Goal: Task Accomplishment & Management: Complete application form

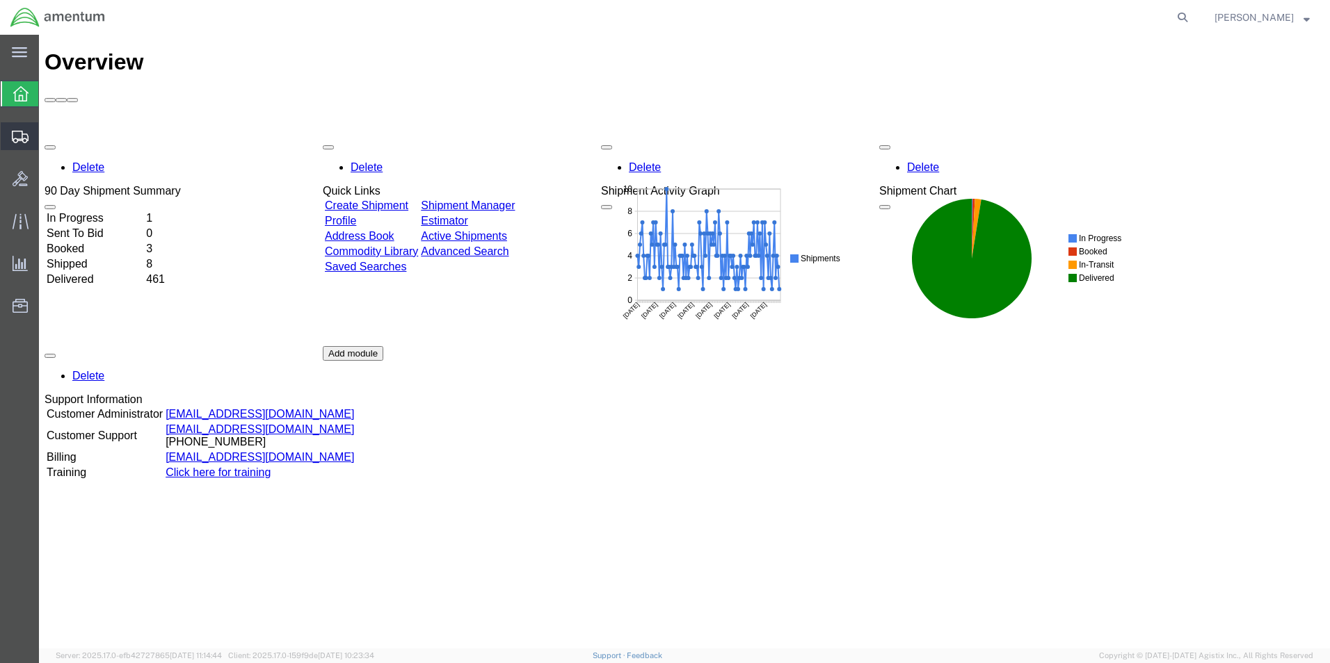
click at [0, 0] on span "Create Shipment" at bounding box center [0, 0] width 0 height 0
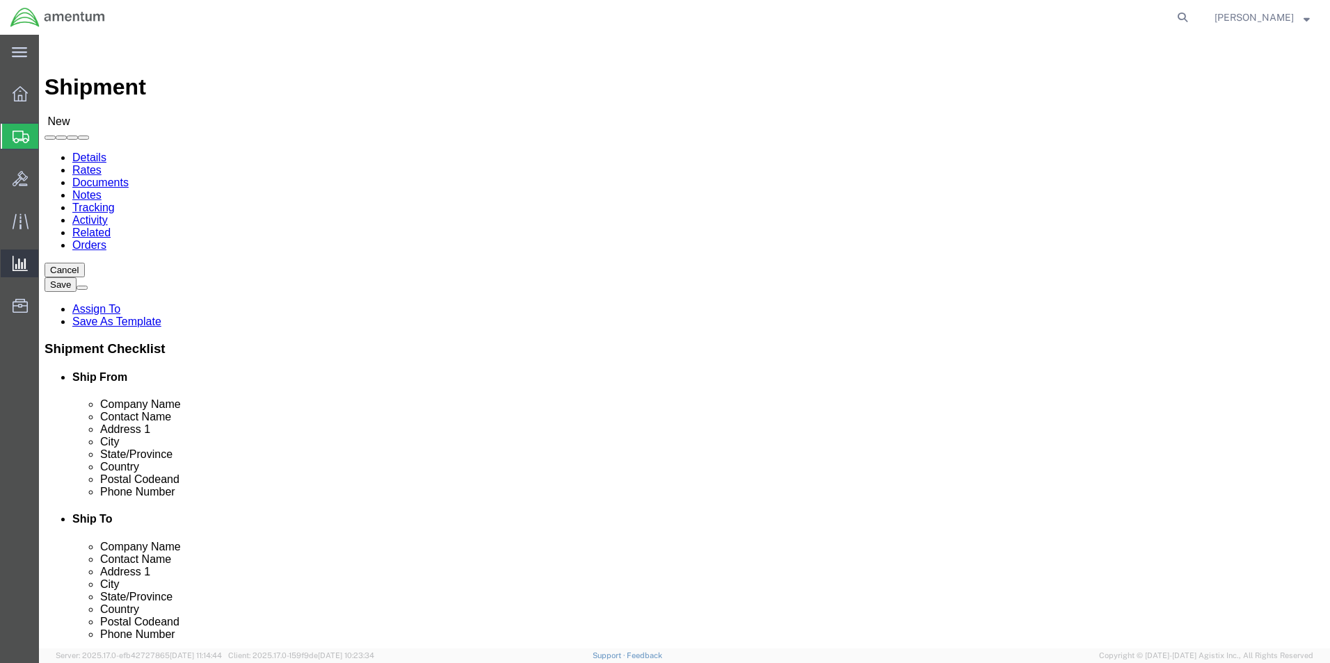
select select
click input "text"
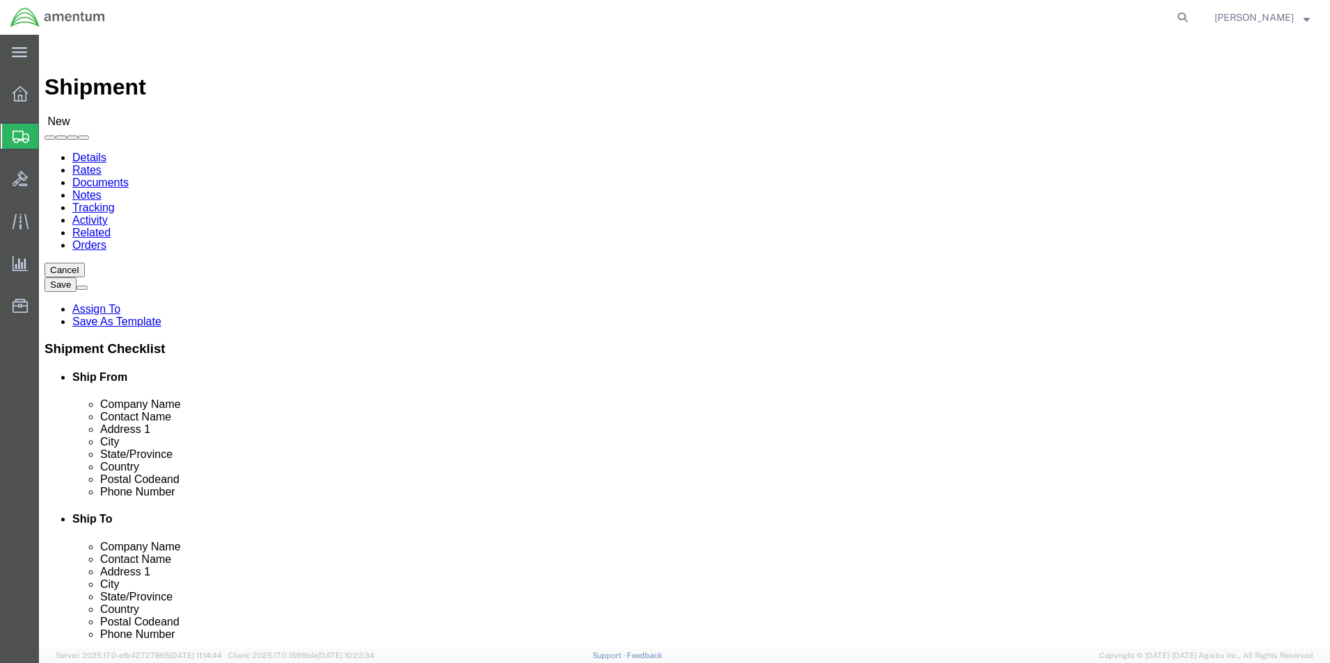
click input "text"
type input "cbp"
select select "49929"
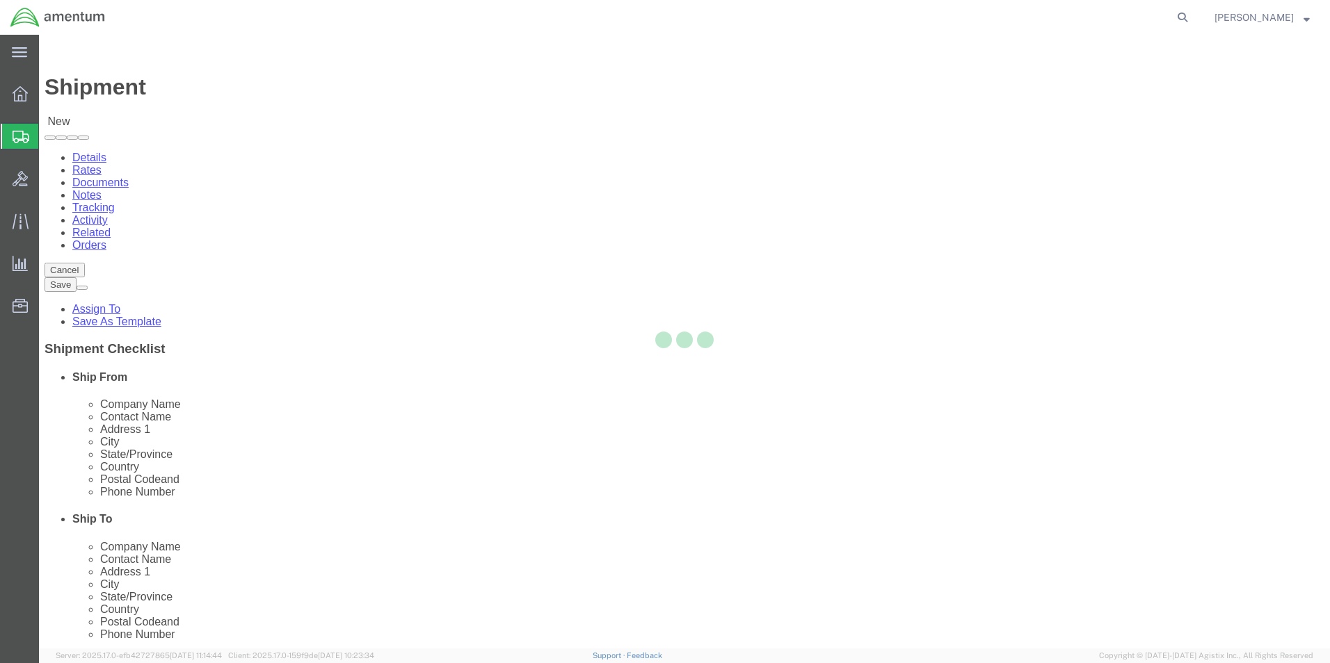
select select "[GEOGRAPHIC_DATA]"
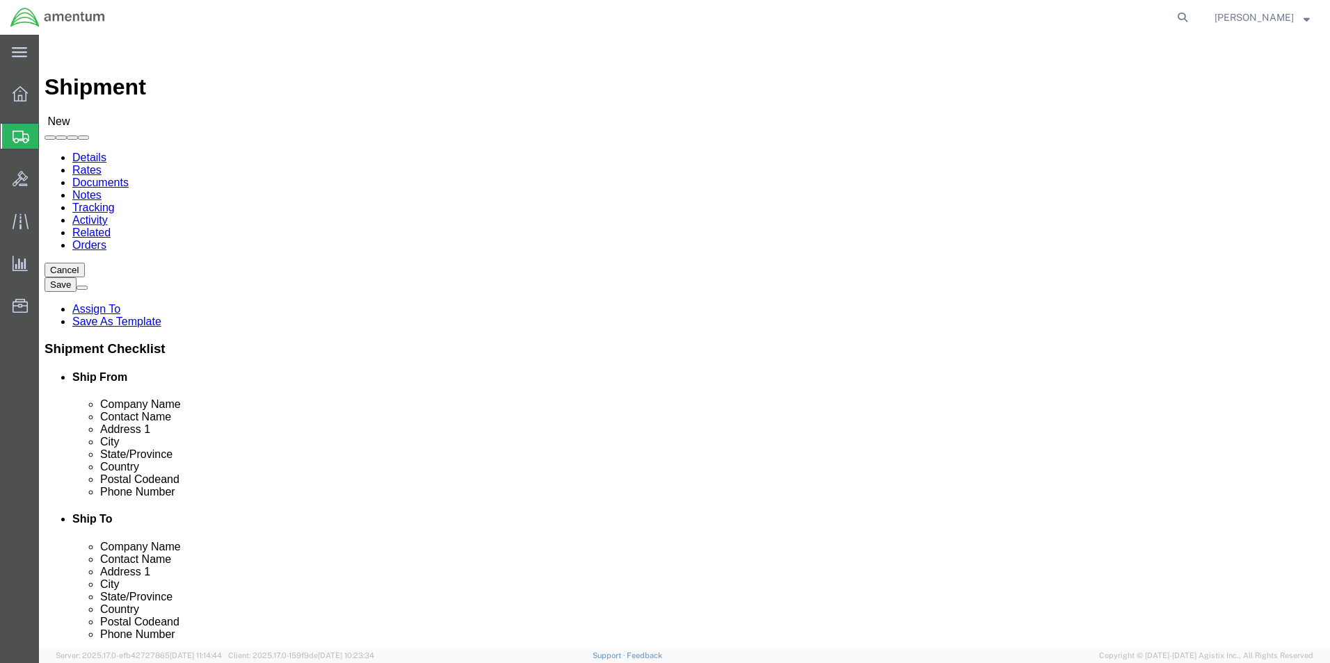
drag, startPoint x: 392, startPoint y: 503, endPoint x: 173, endPoint y: 501, distance: 219.1
click div "Email"
type input "[PERSON_NAME][EMAIL_ADDRESS][PERSON_NAME][DOMAIN_NAME]"
click input "text"
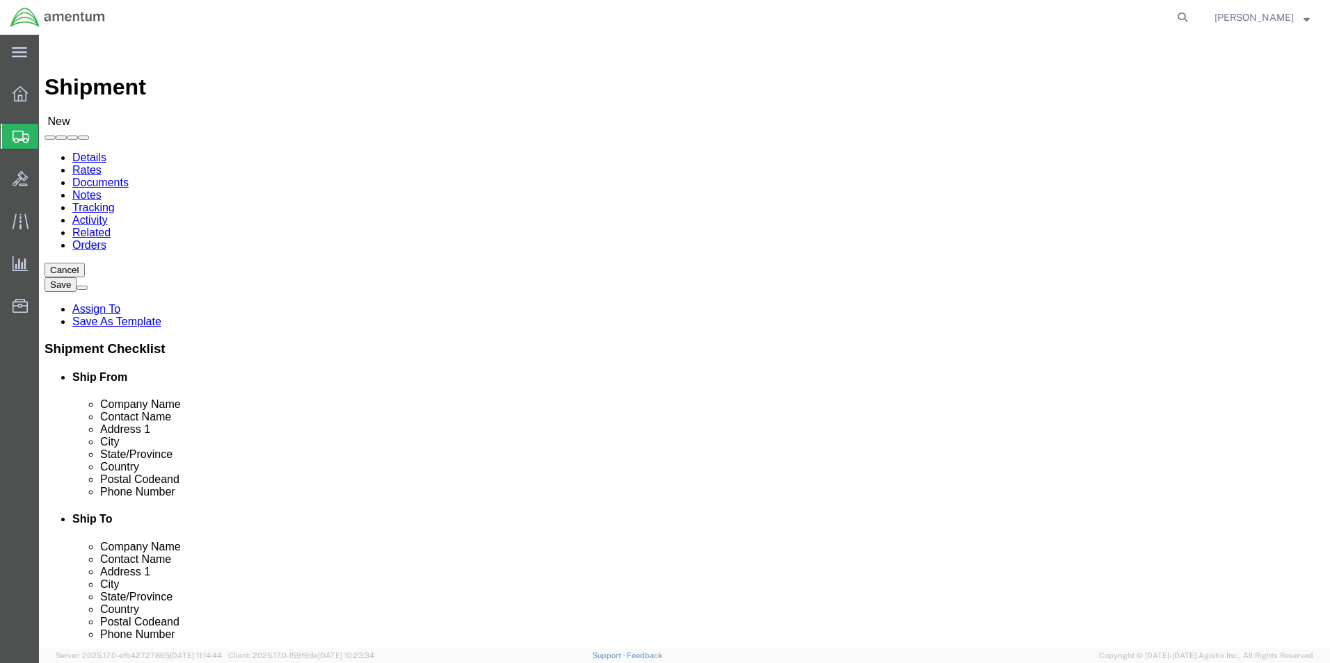
click input "text"
click div "Location My Profile Location [PHONE_NUMBER] [PHONE_NUMBER] [PHONE_NUMBER] [PHON…"
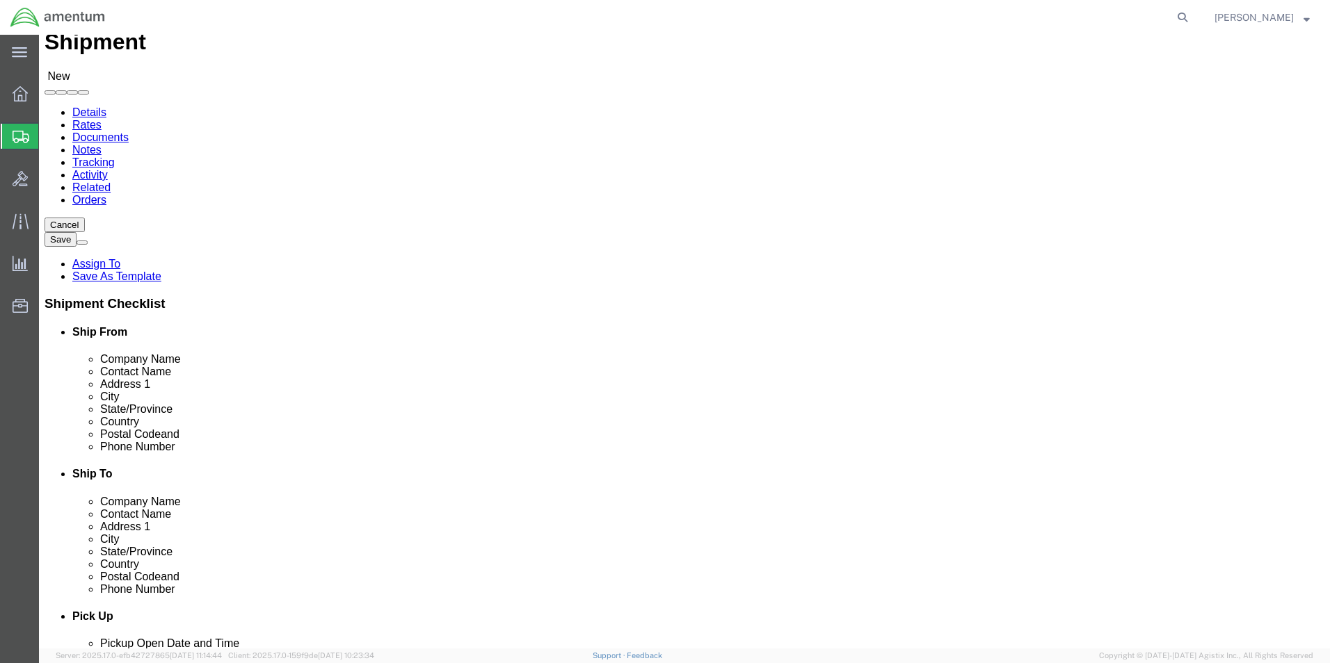
scroll to position [70, 0]
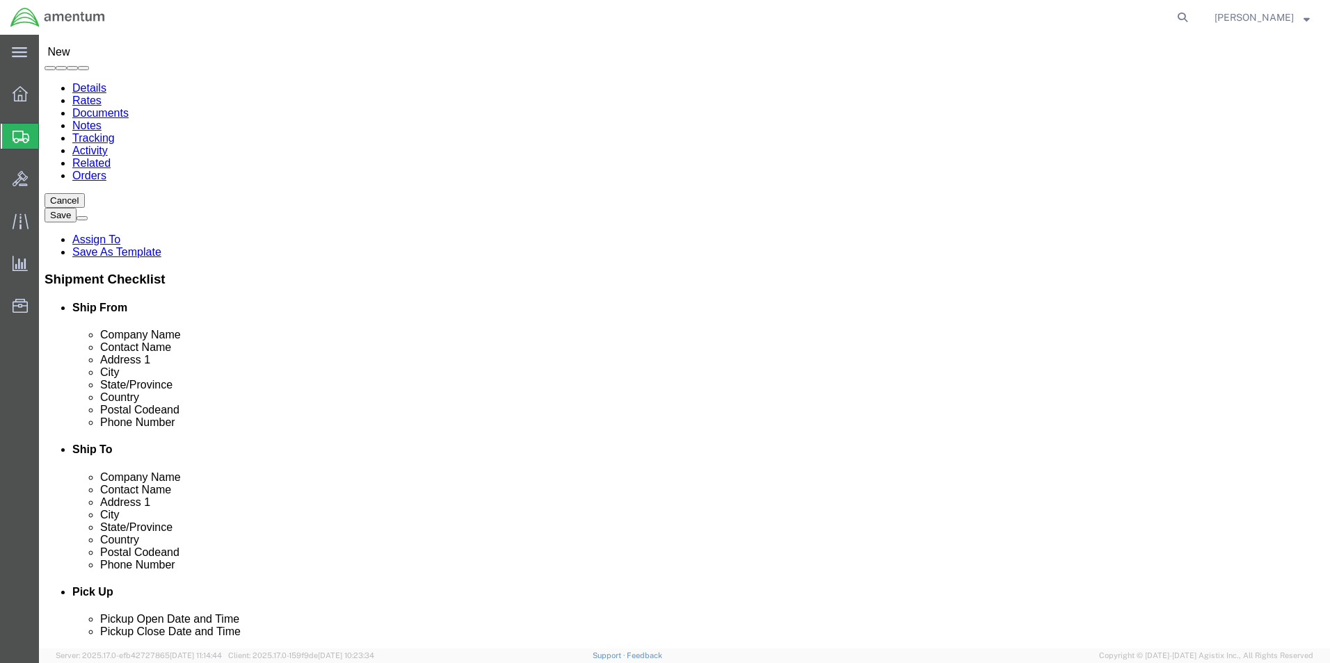
type input "cbp"
select select "49951"
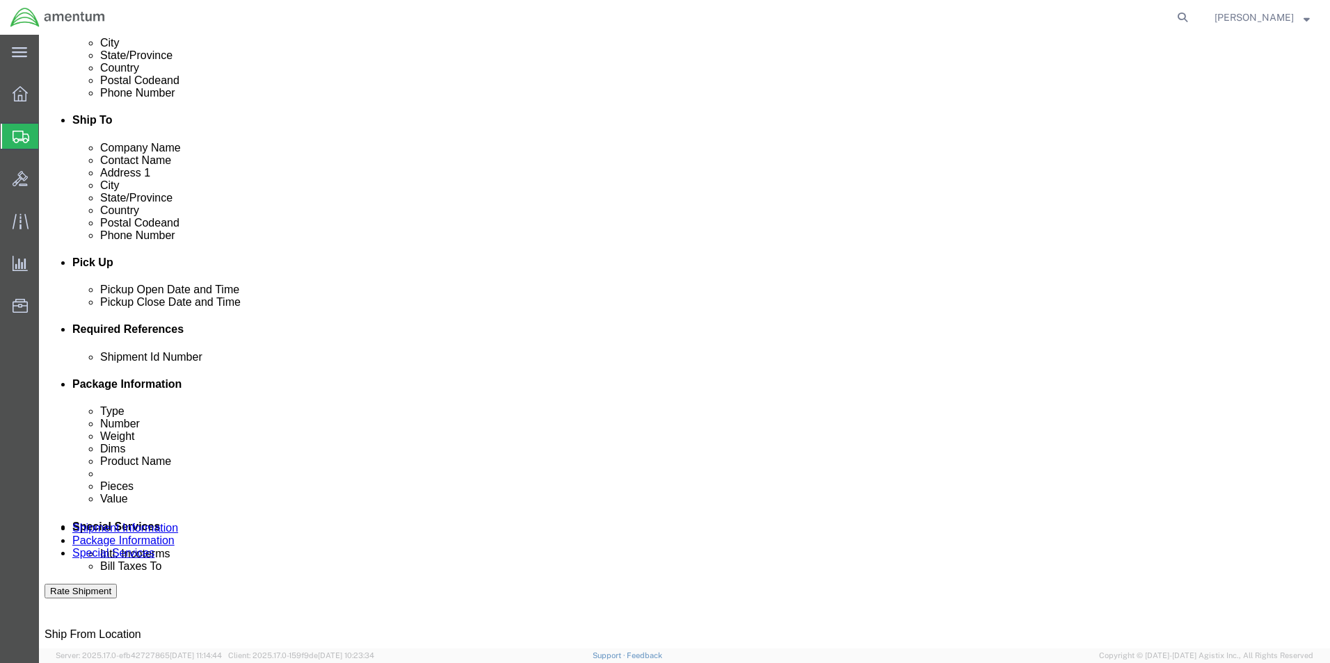
scroll to position [417, 0]
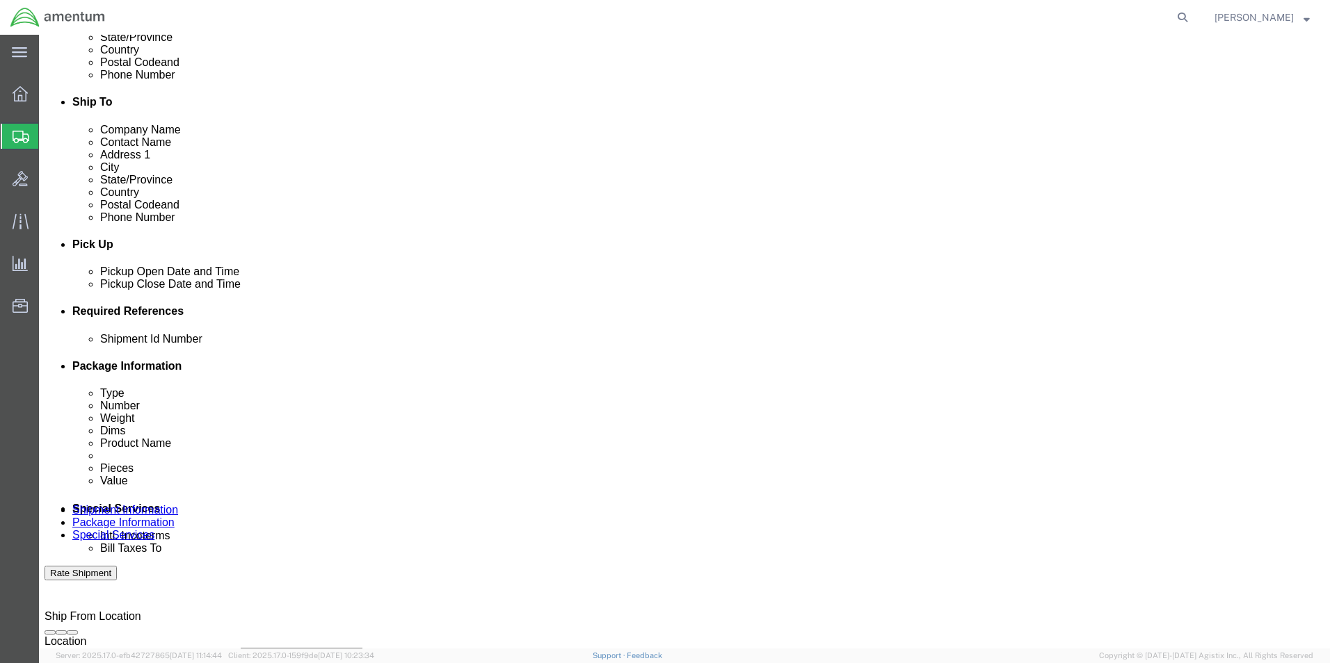
click div "[DATE] 8:00 AM"
click input ":00 AM"
type input ":"
type input "1:00 AM"
click button "Apply"
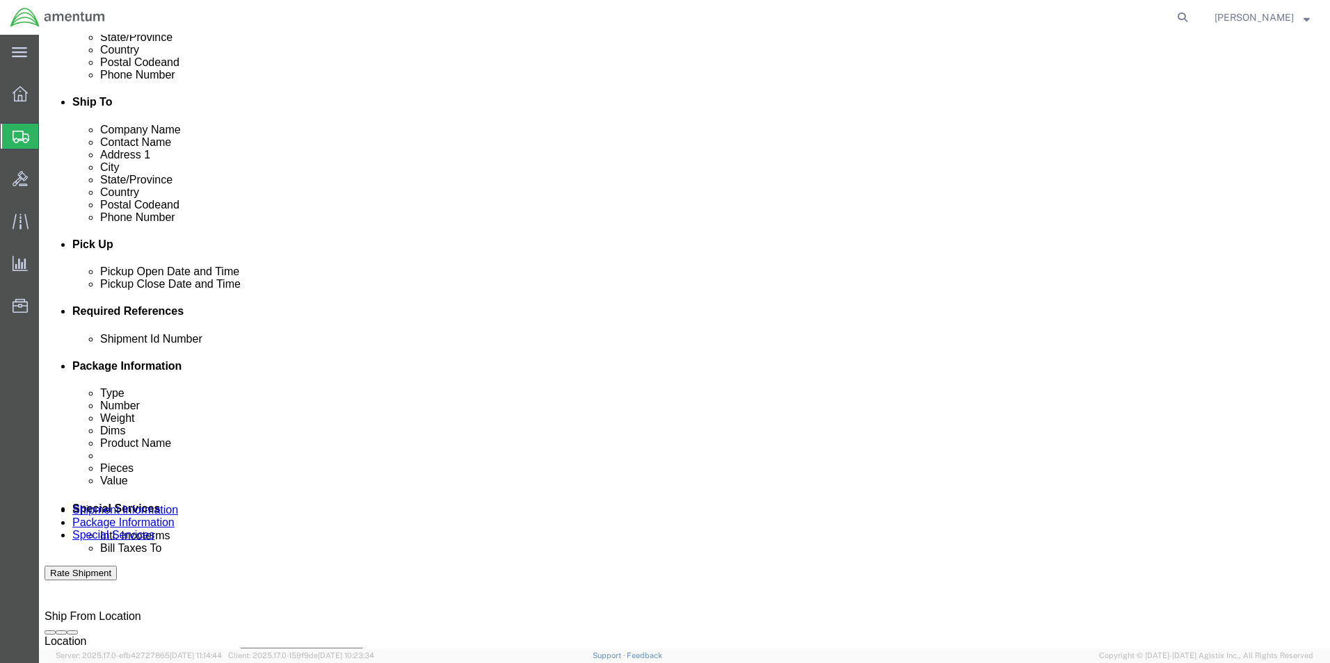
click button "Add reference"
click input "text"
type input "[DATE]"
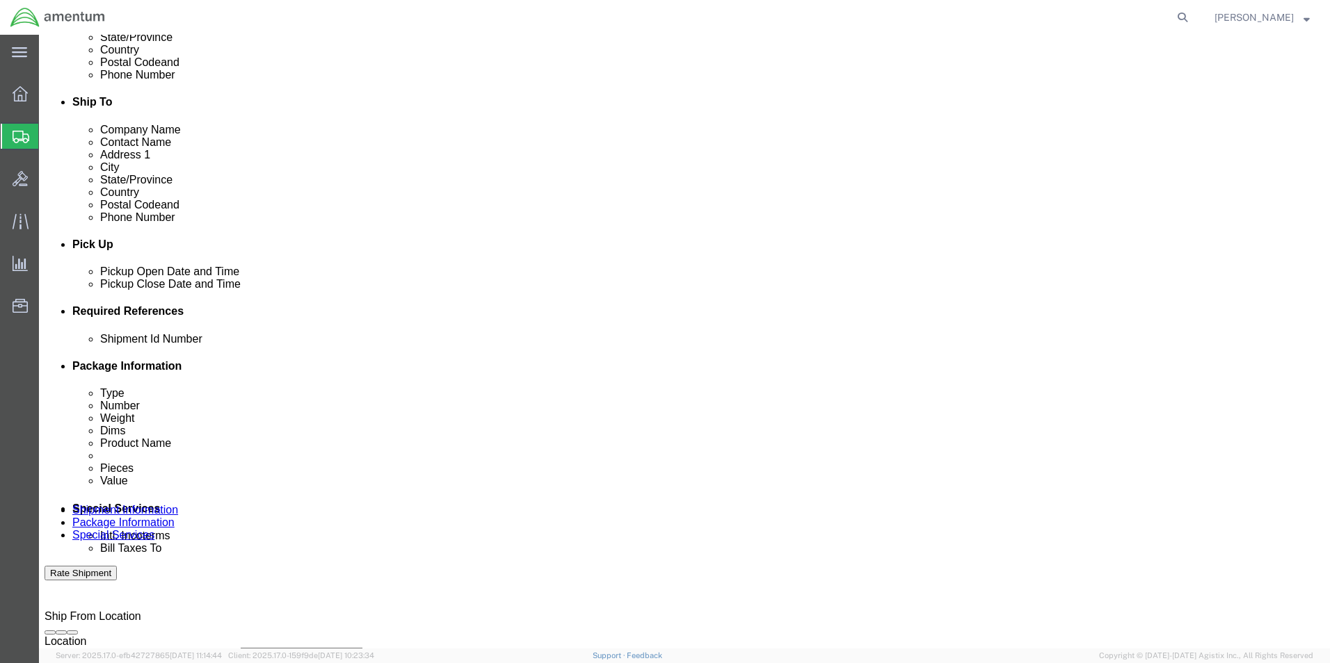
click select "Select Account Type Activity ID Airline Appointment Number ASN Batch Request # …"
select select "CUSTREF"
click select "Select Account Type Activity ID Airline Appointment Number ASN Batch Request # …"
click input "text"
click input "USAGE"
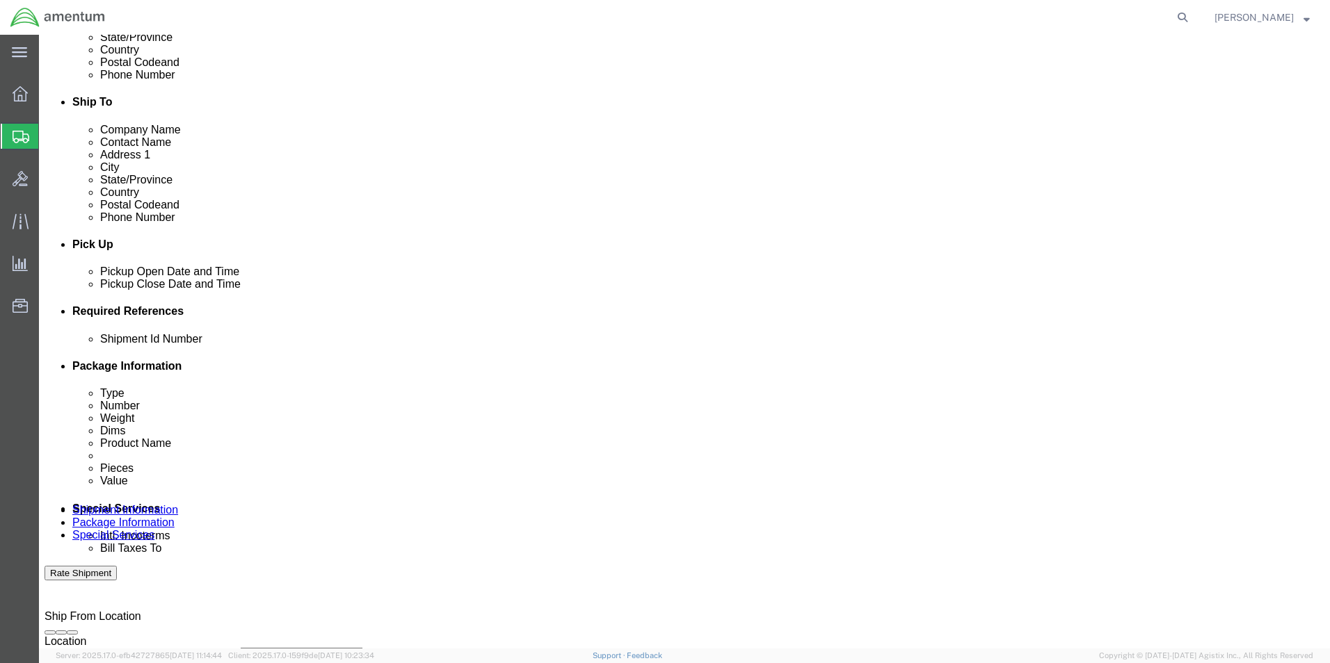
type input "USAGE 326030"
click select "Select Account Type Activity ID Airline Appointment Number ASN Batch Request # …"
select select "PROJNUM"
click select "Select Account Type Activity ID Airline Appointment Number ASN Batch Request # …"
click input "text"
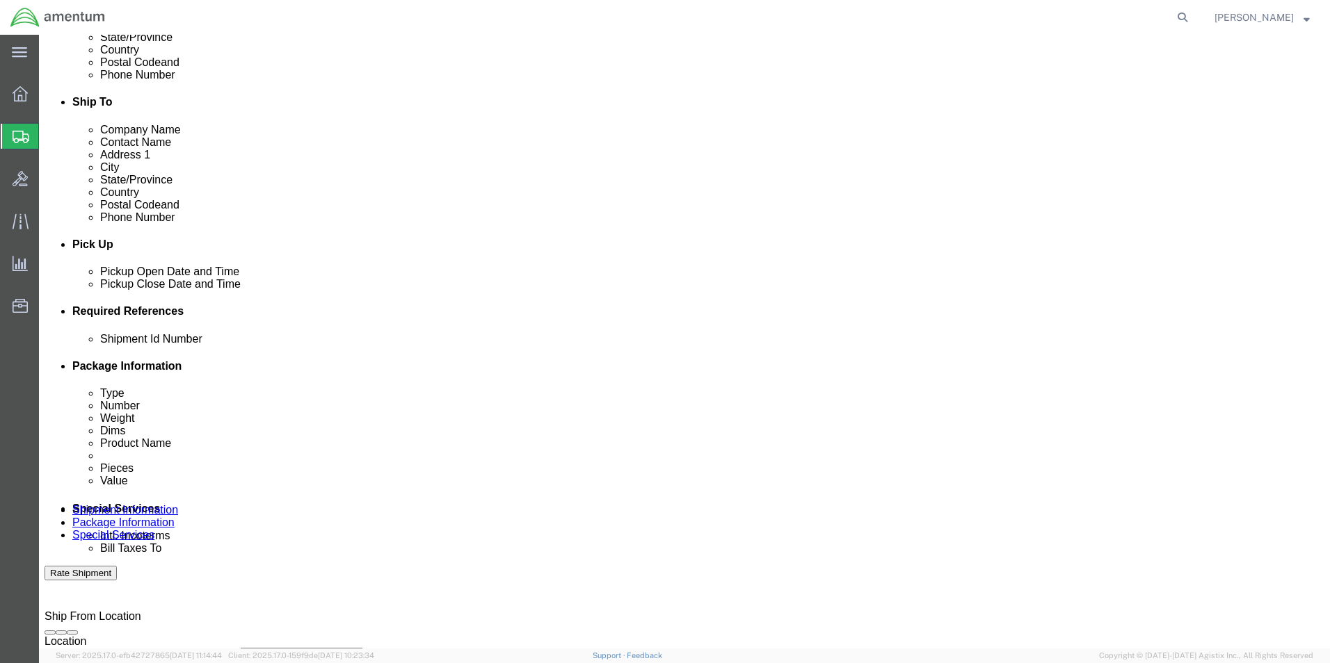
scroll to position [0, 24]
type input "6118.03.03.2219.000.EHO.0000"
click select "Select Account Type Activity ID Airline Appointment Number ASN Batch Request # …"
select select "DEPT"
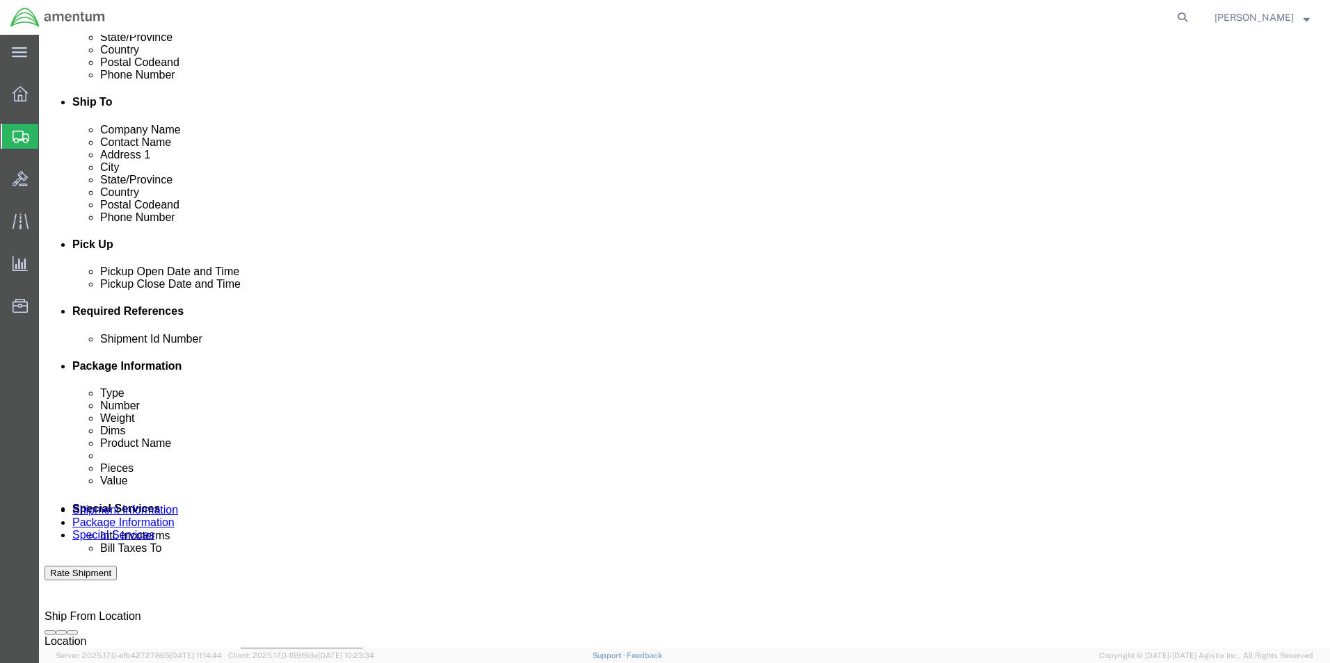
click select "Select Account Type Activity ID Airline Appointment Number ASN Batch Request # …"
click input "text"
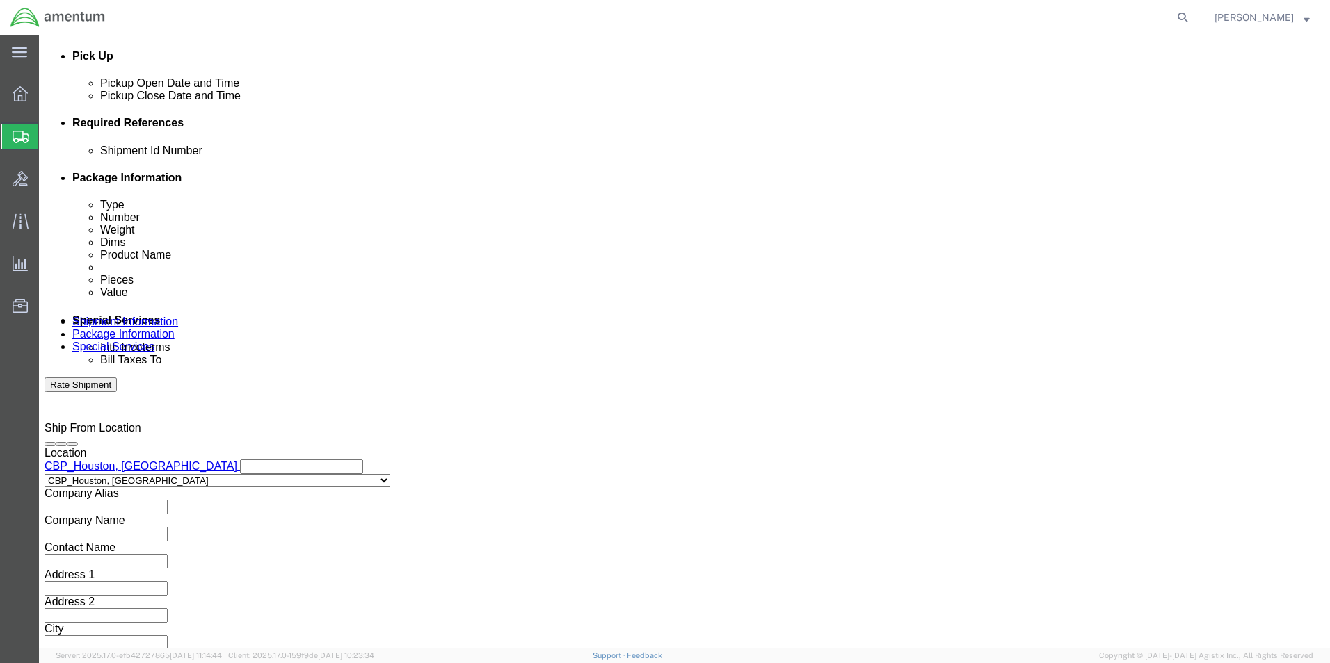
scroll to position [606, 0]
type input "CBP"
click button "Continue"
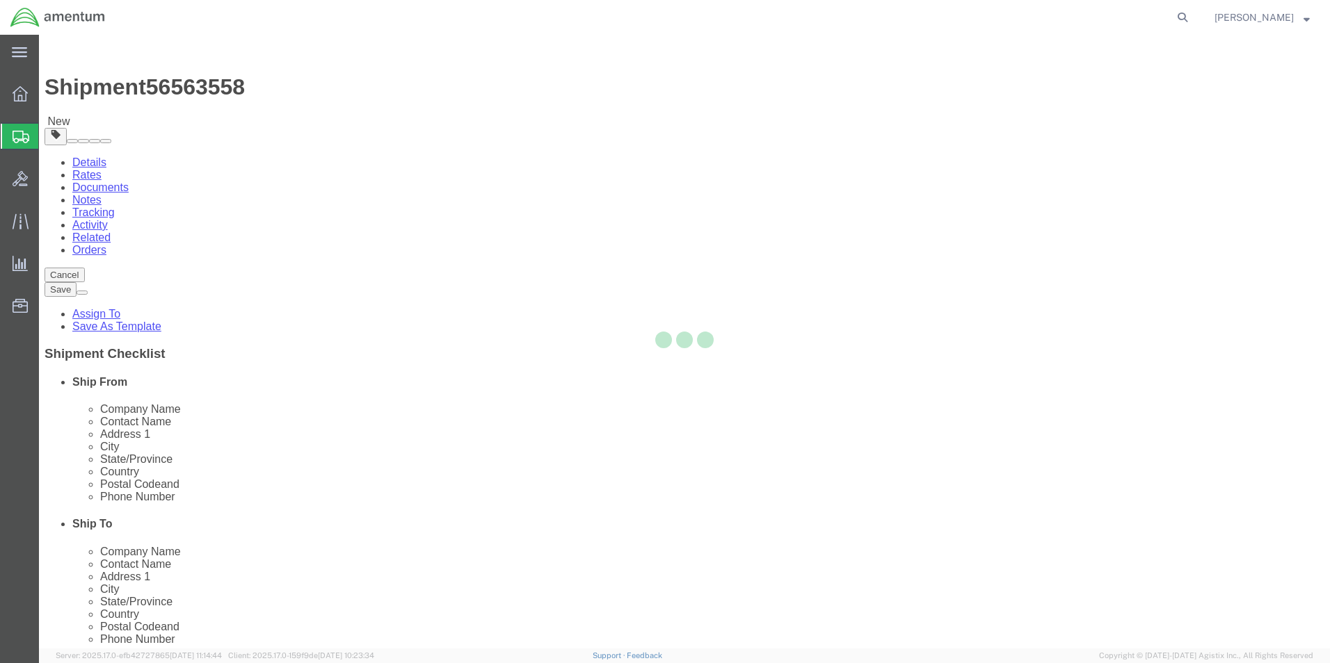
select select "CBOX"
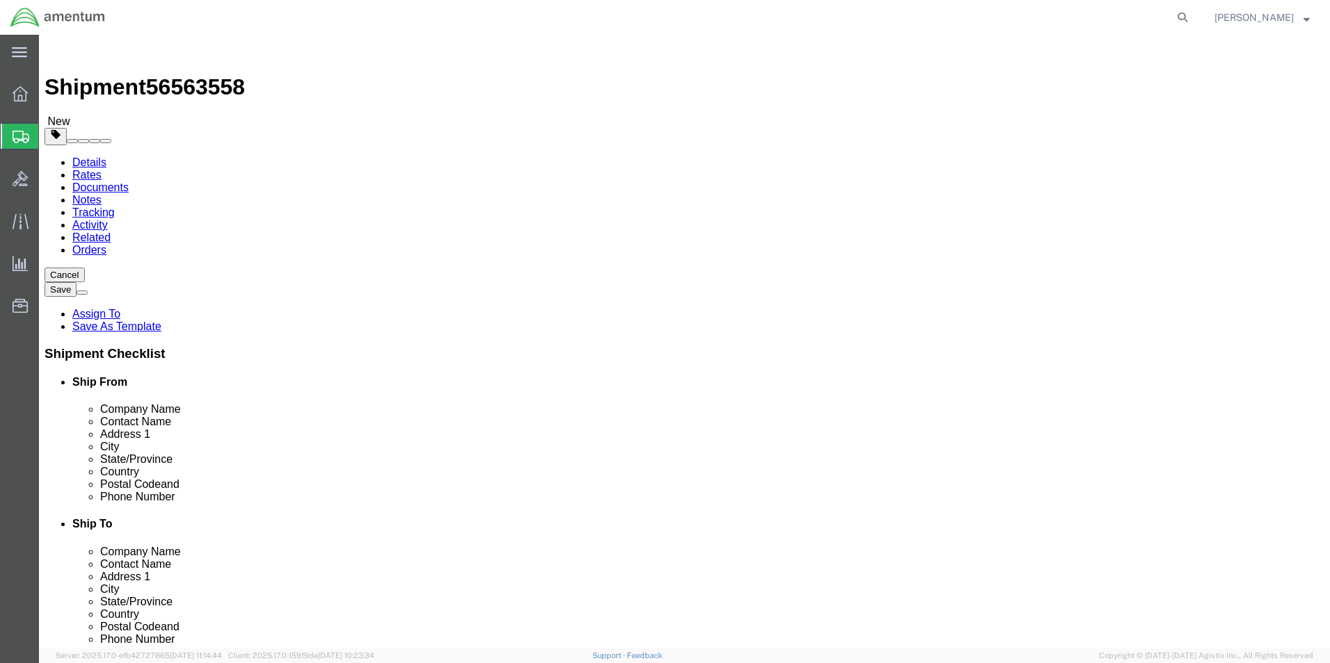
click input "text"
type input "12"
click input "text"
type input "8"
click input "text"
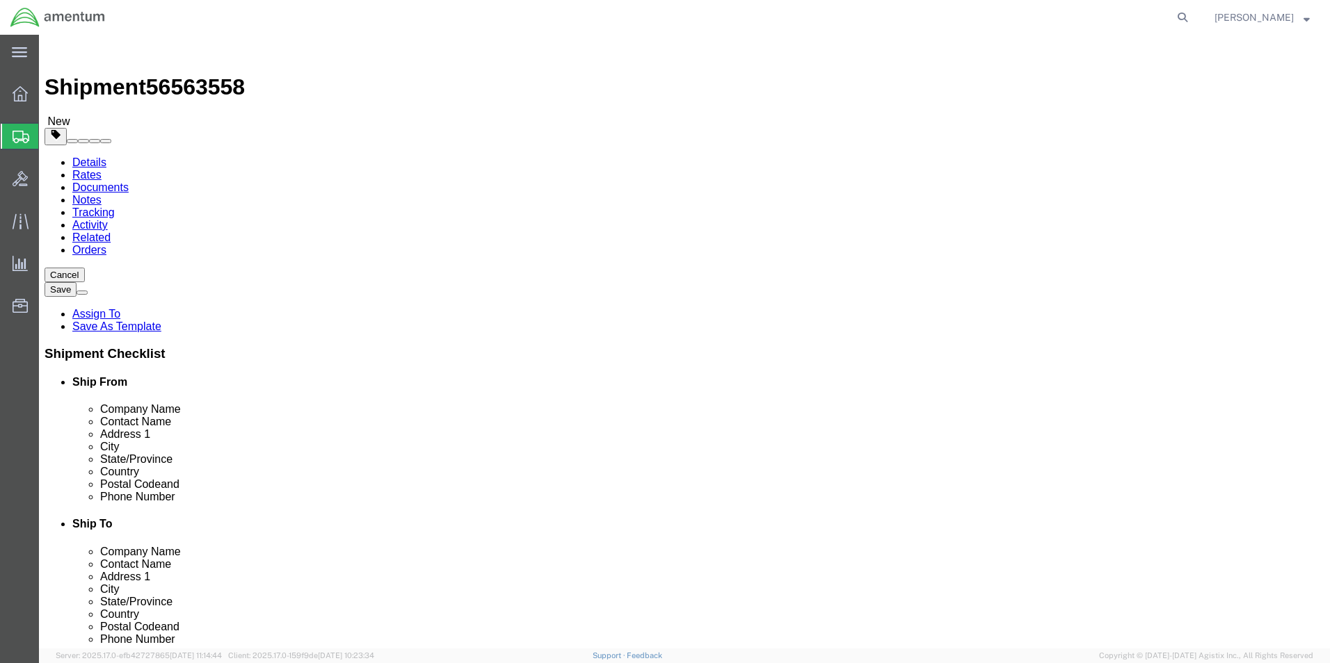
type input "3"
click input "0.00"
type input "0"
type input "1"
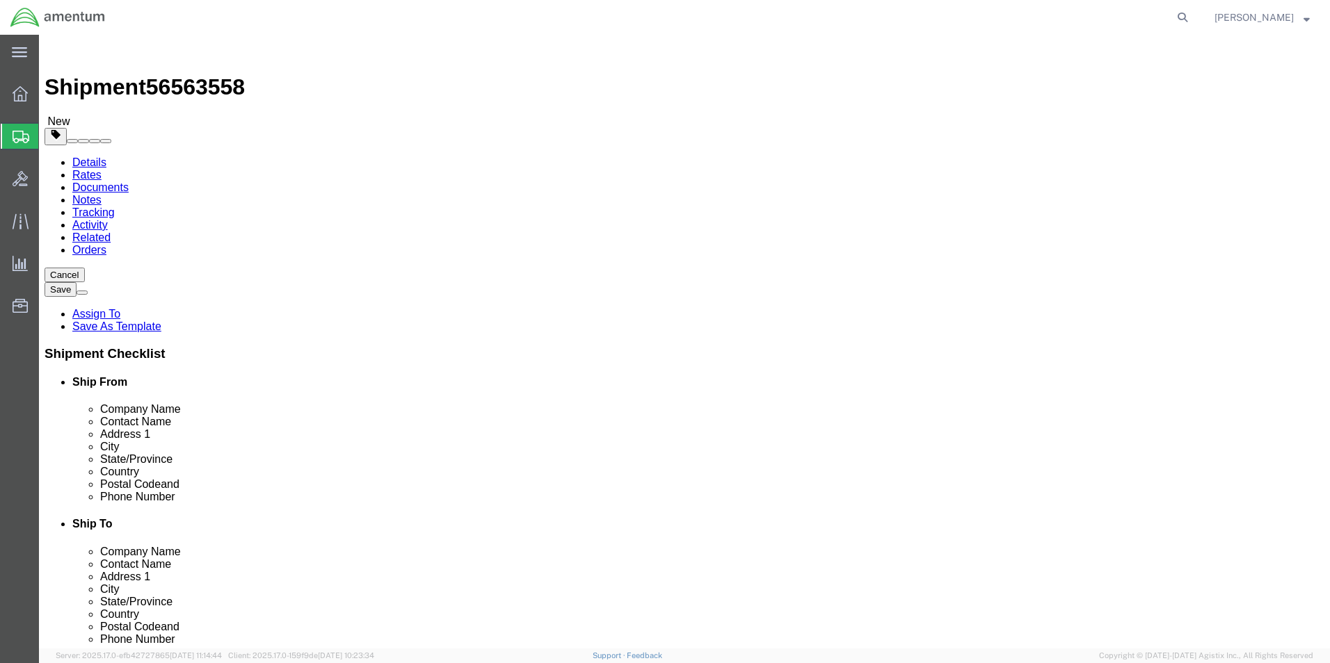
click link "Add Content"
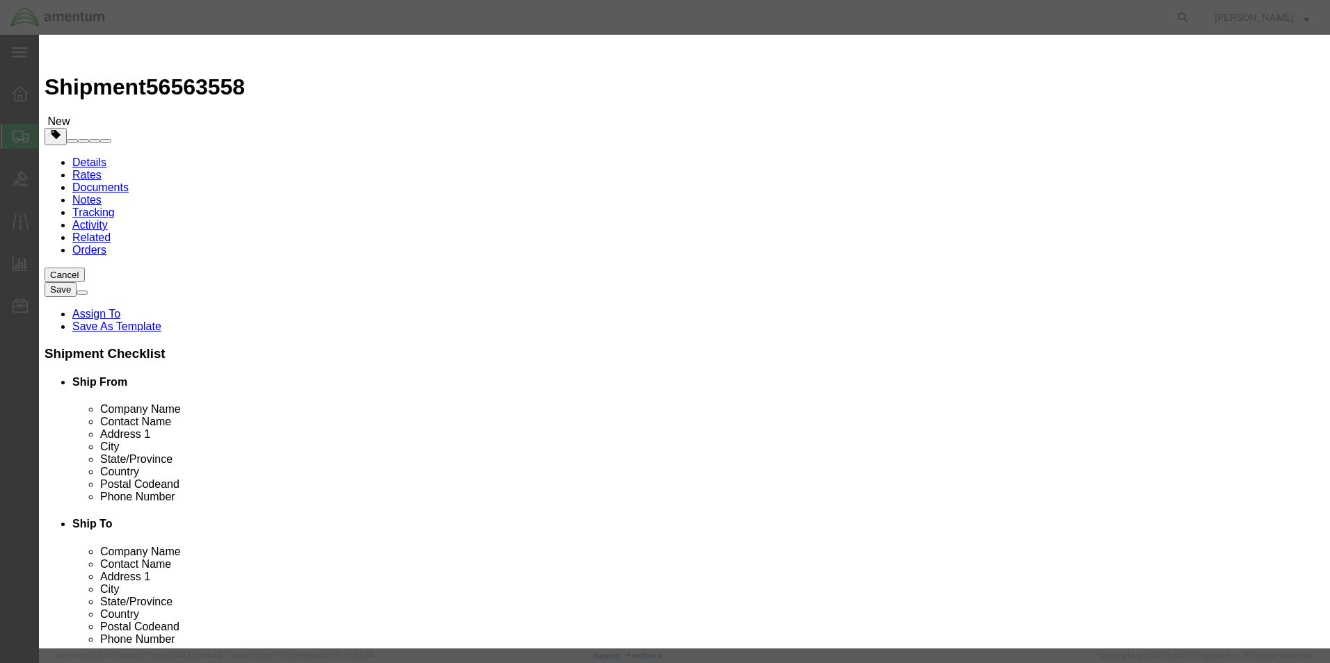
click input "text"
type input "CIRCUIT BREAKER"
click input "0"
type input "1"
click input "text"
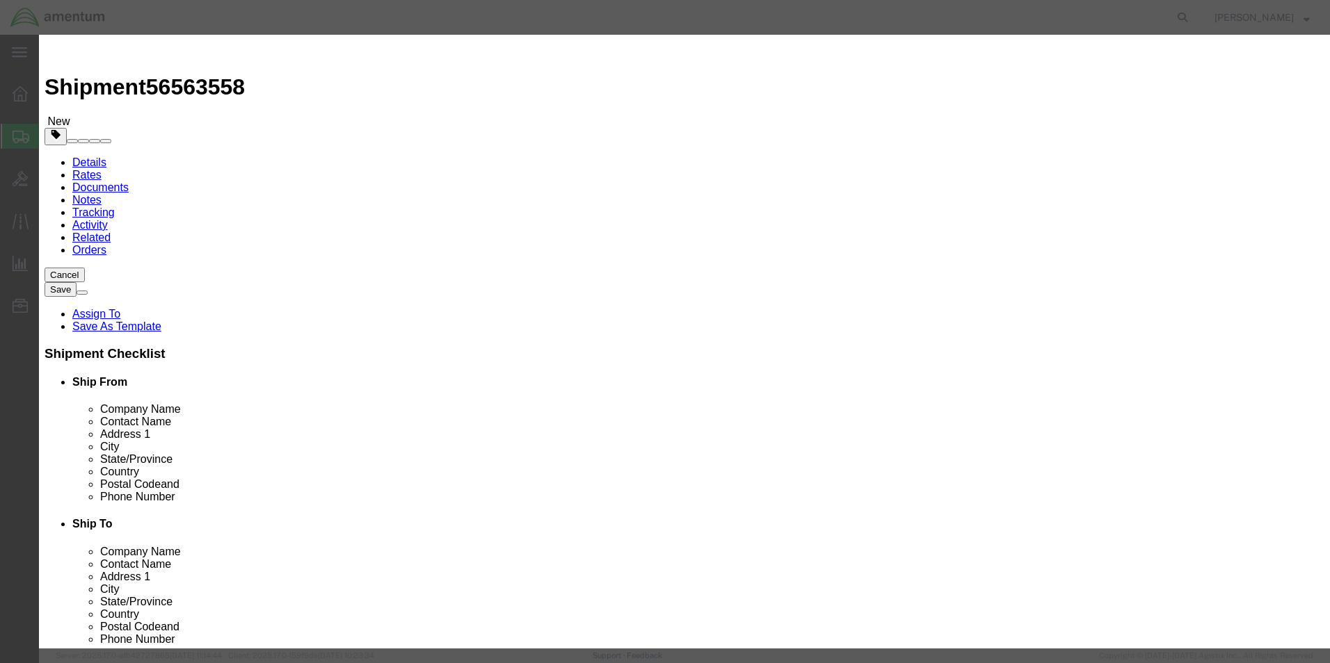
type input "200.00"
click button "Save & Close"
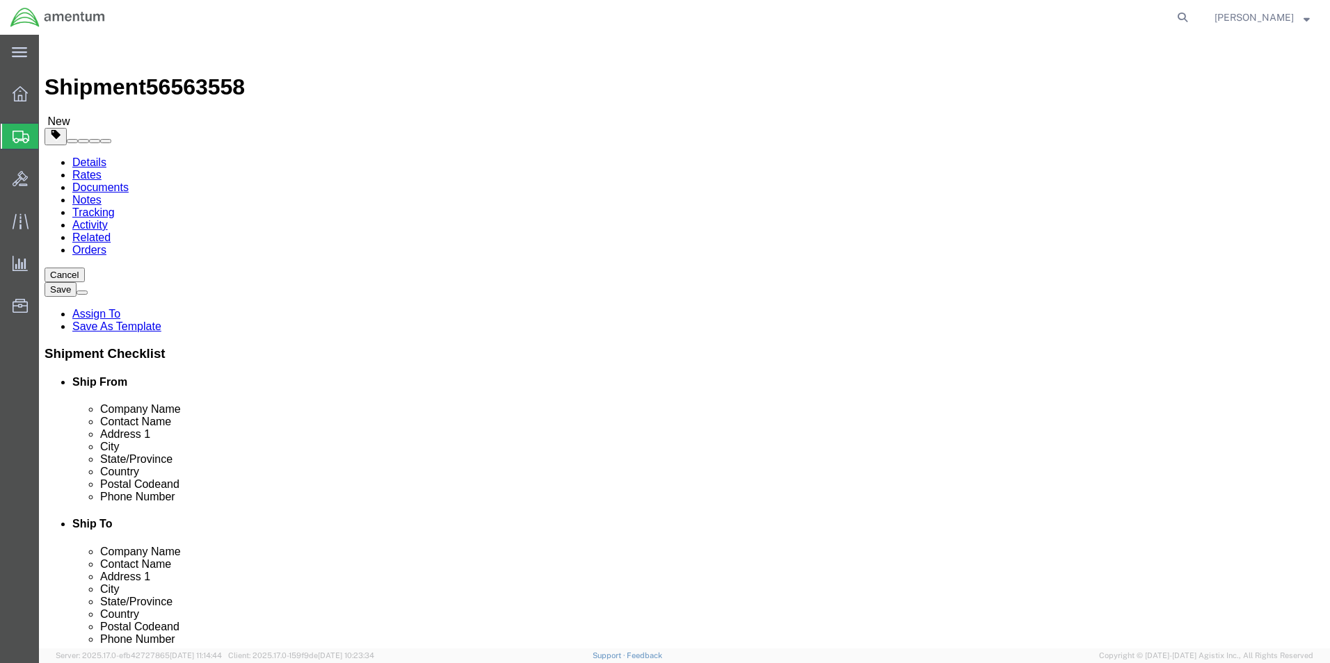
click button "Rate Shipment"
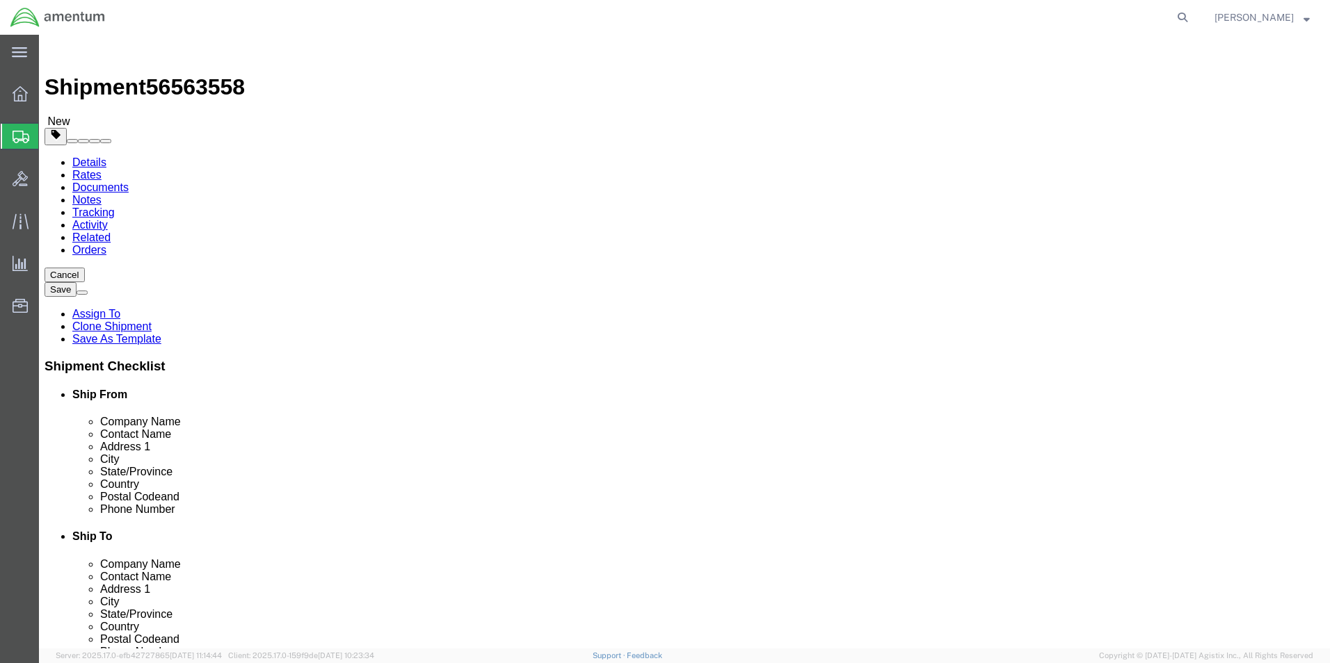
click at [83, 156] on link "Details" at bounding box center [89, 162] width 34 height 12
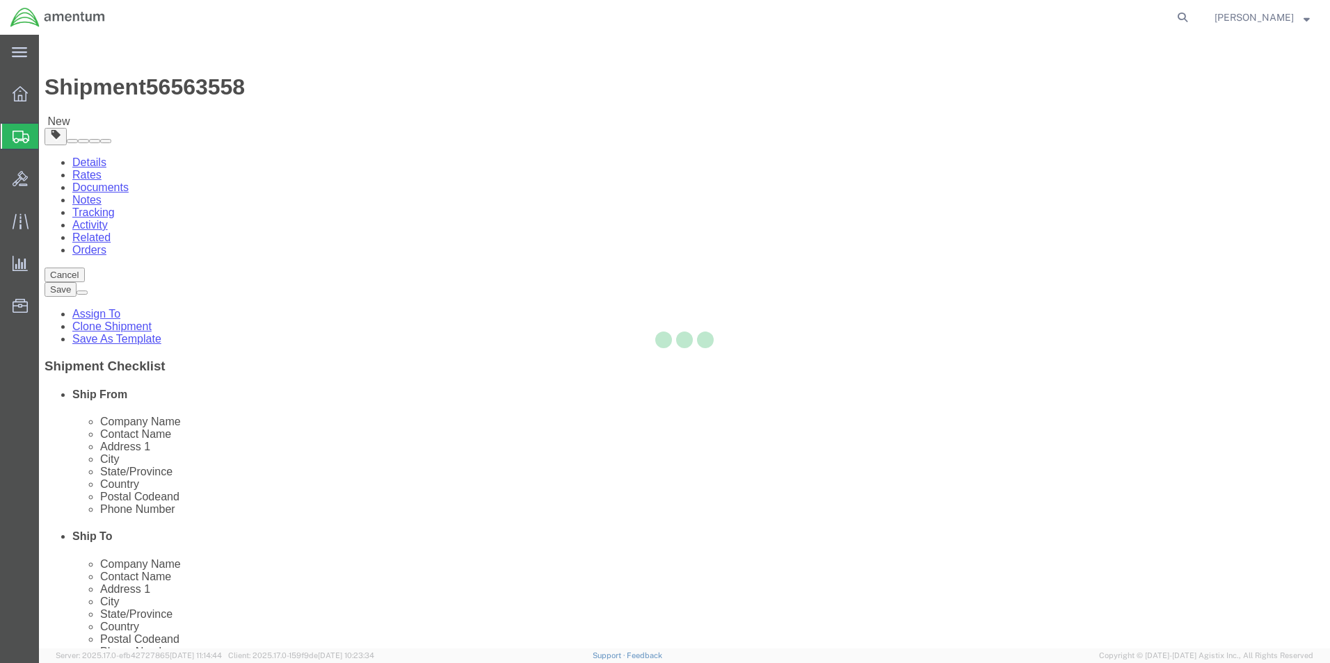
select select "49929"
select select "49951"
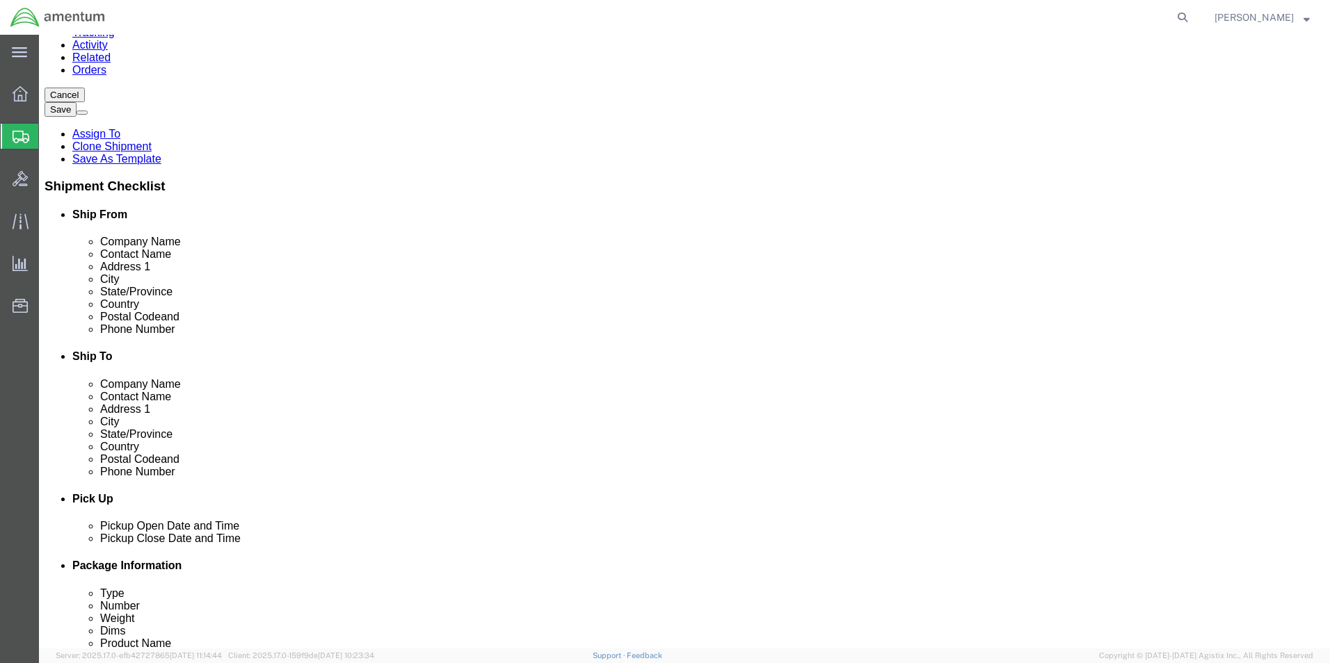
scroll to position [209, 0]
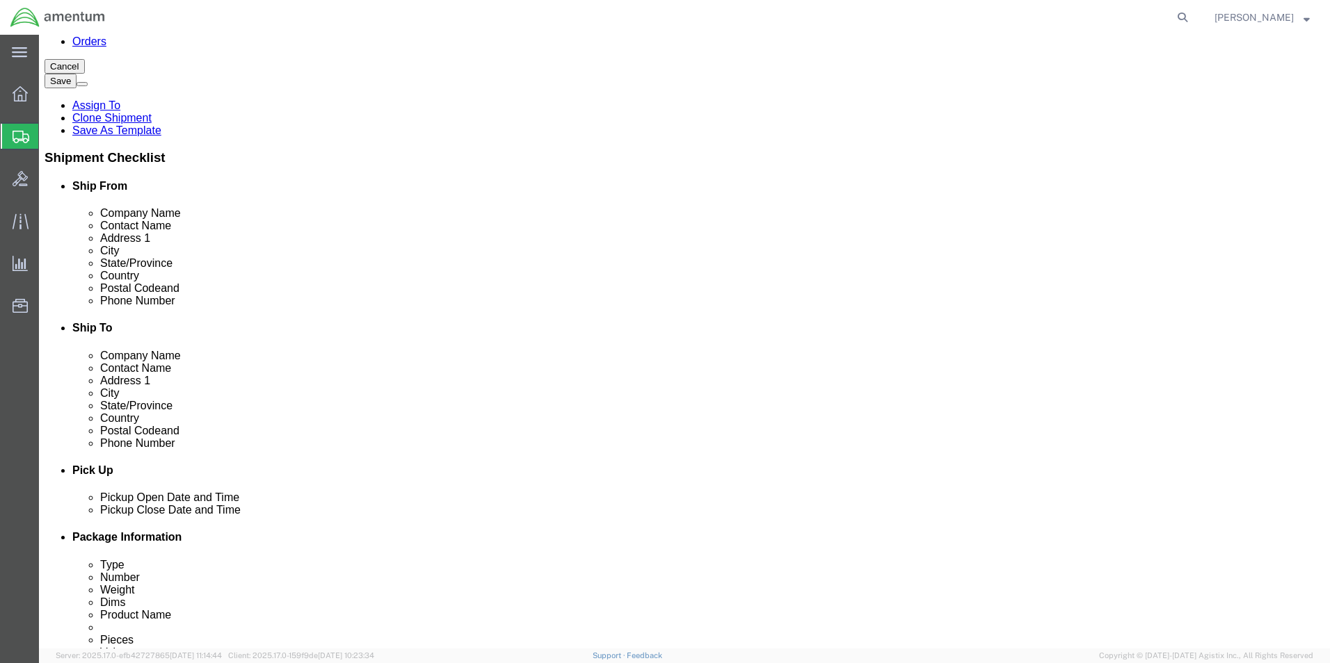
click div "[DATE] 8:56 AM"
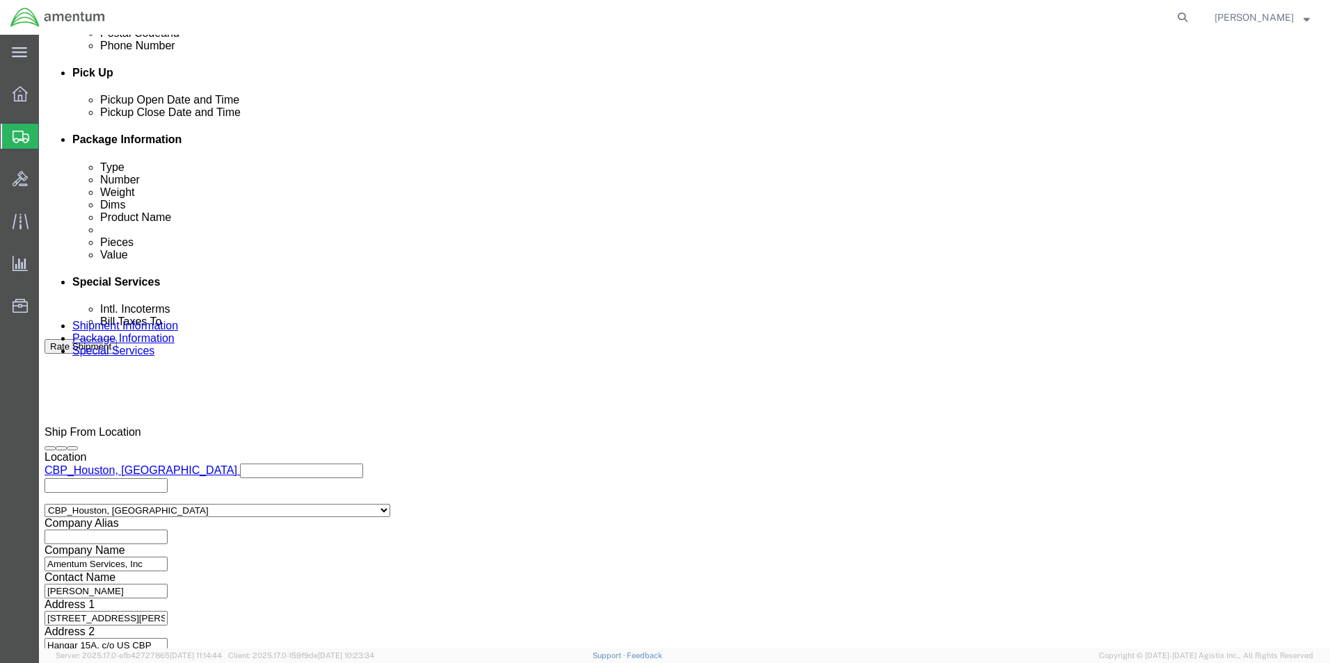
click input "8:56 AM"
type input "8"
click button "Apply"
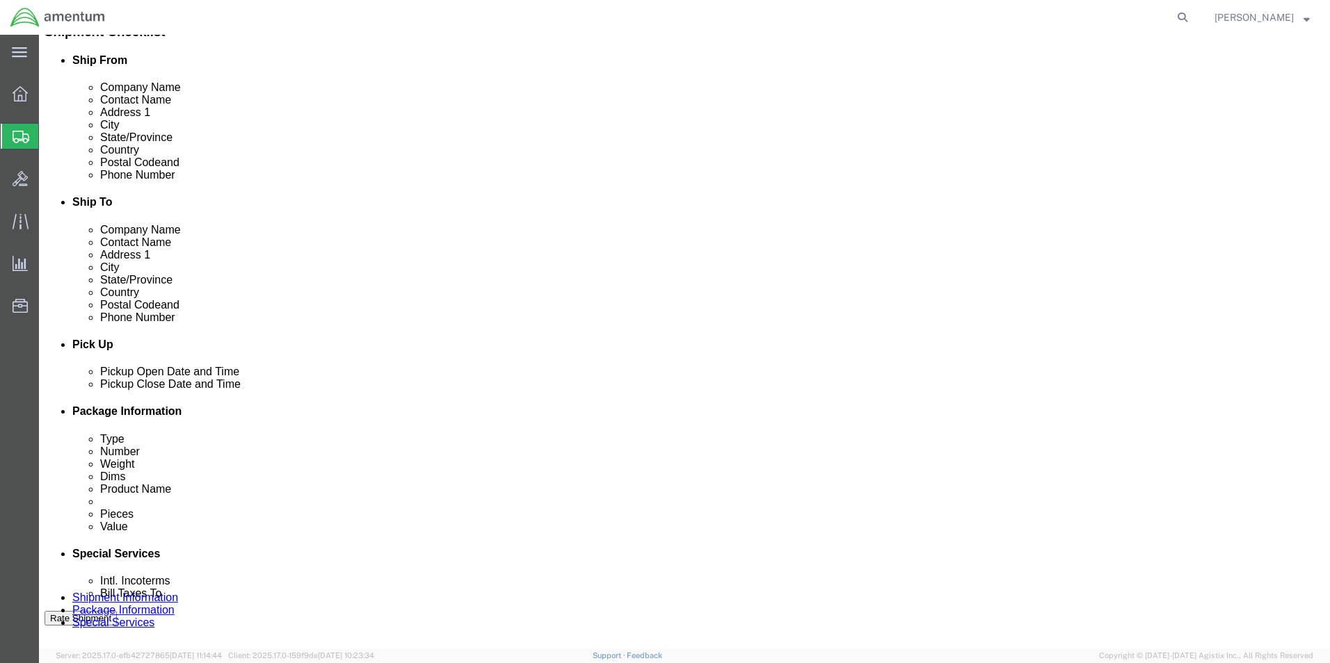
scroll to position [328, 0]
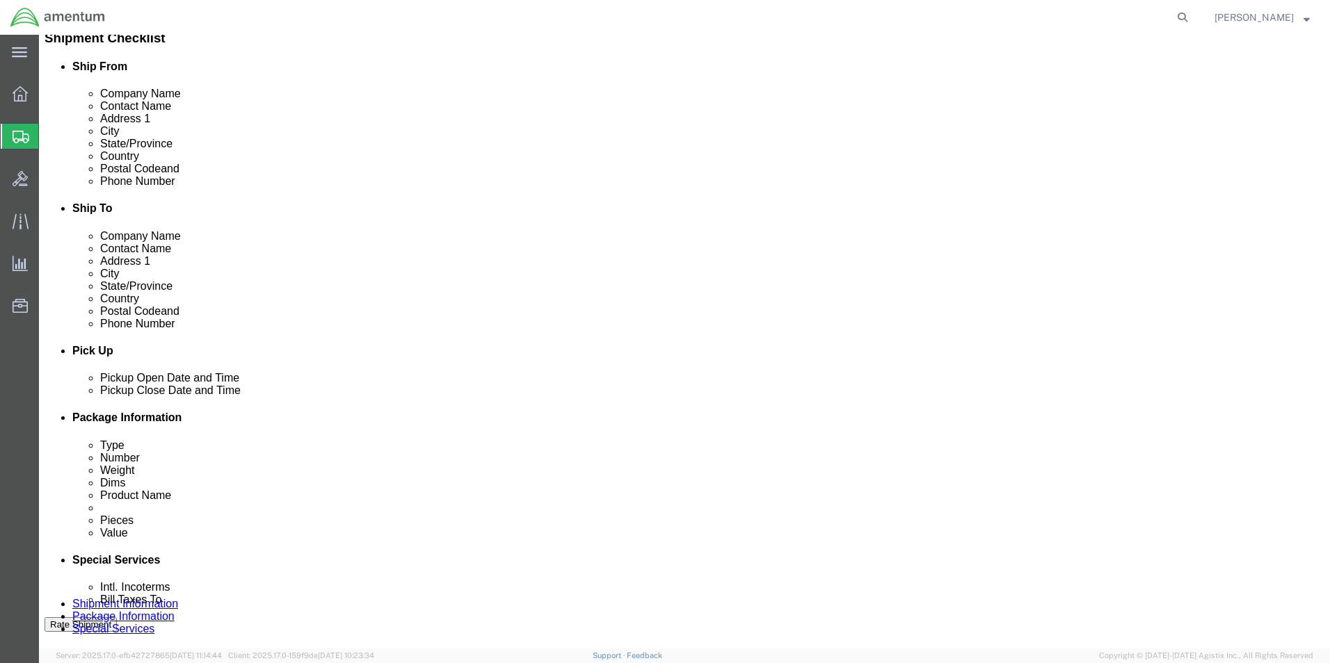
click div "[DATE] 1:00 AM"
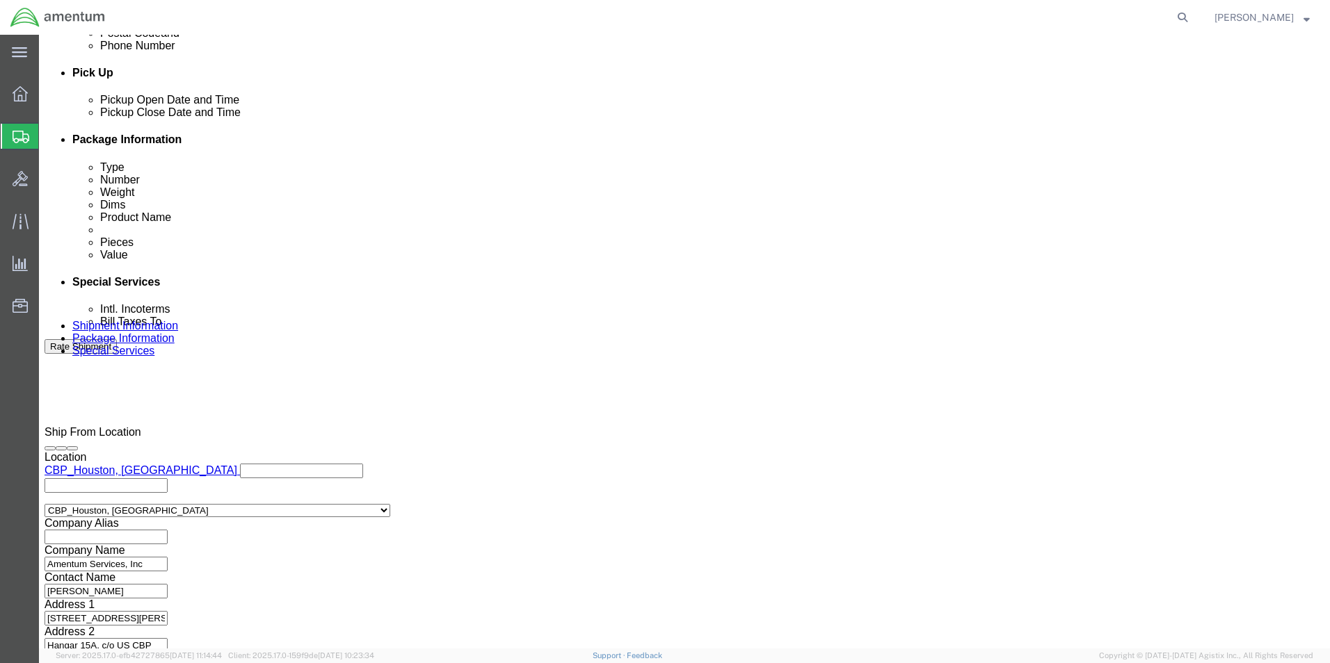
click input "1:00 AM"
type input "1:00 PM"
click button "Apply"
click button "Continue"
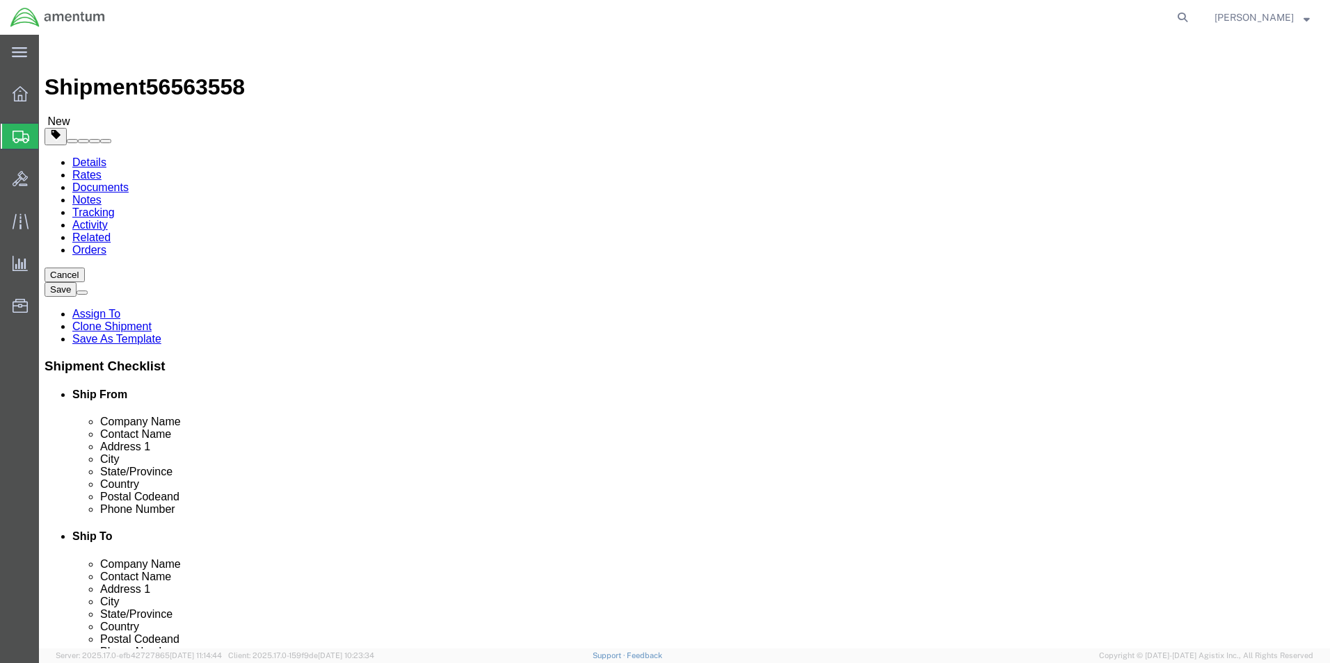
click button "Rate Shipment"
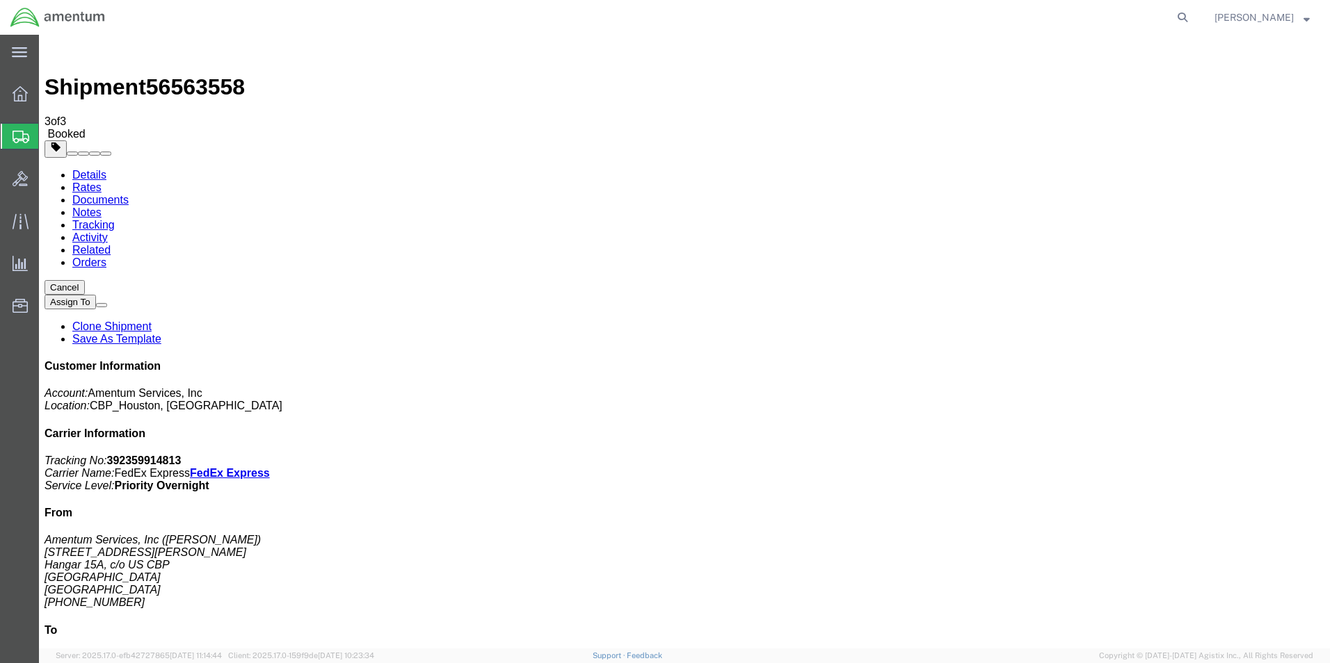
checkbox input "true"
click at [91, 169] on link "Details" at bounding box center [89, 175] width 34 height 12
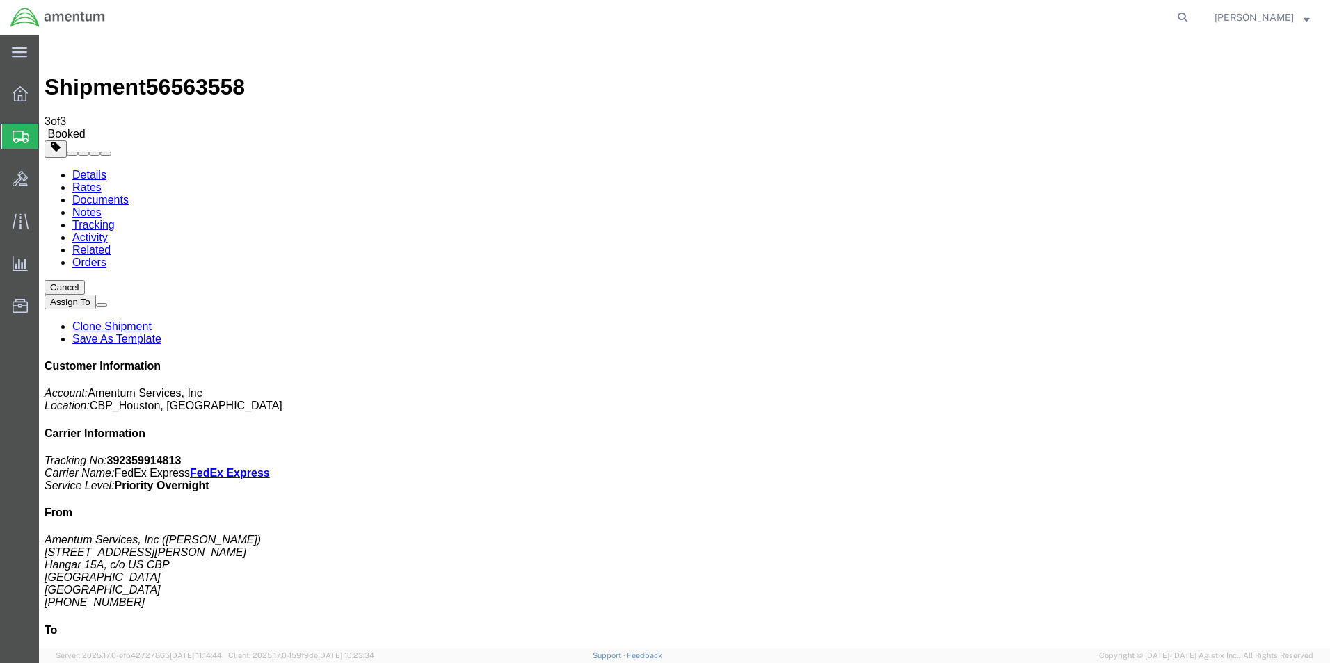
click link "Schedule pickup request"
